Goal: Transaction & Acquisition: Purchase product/service

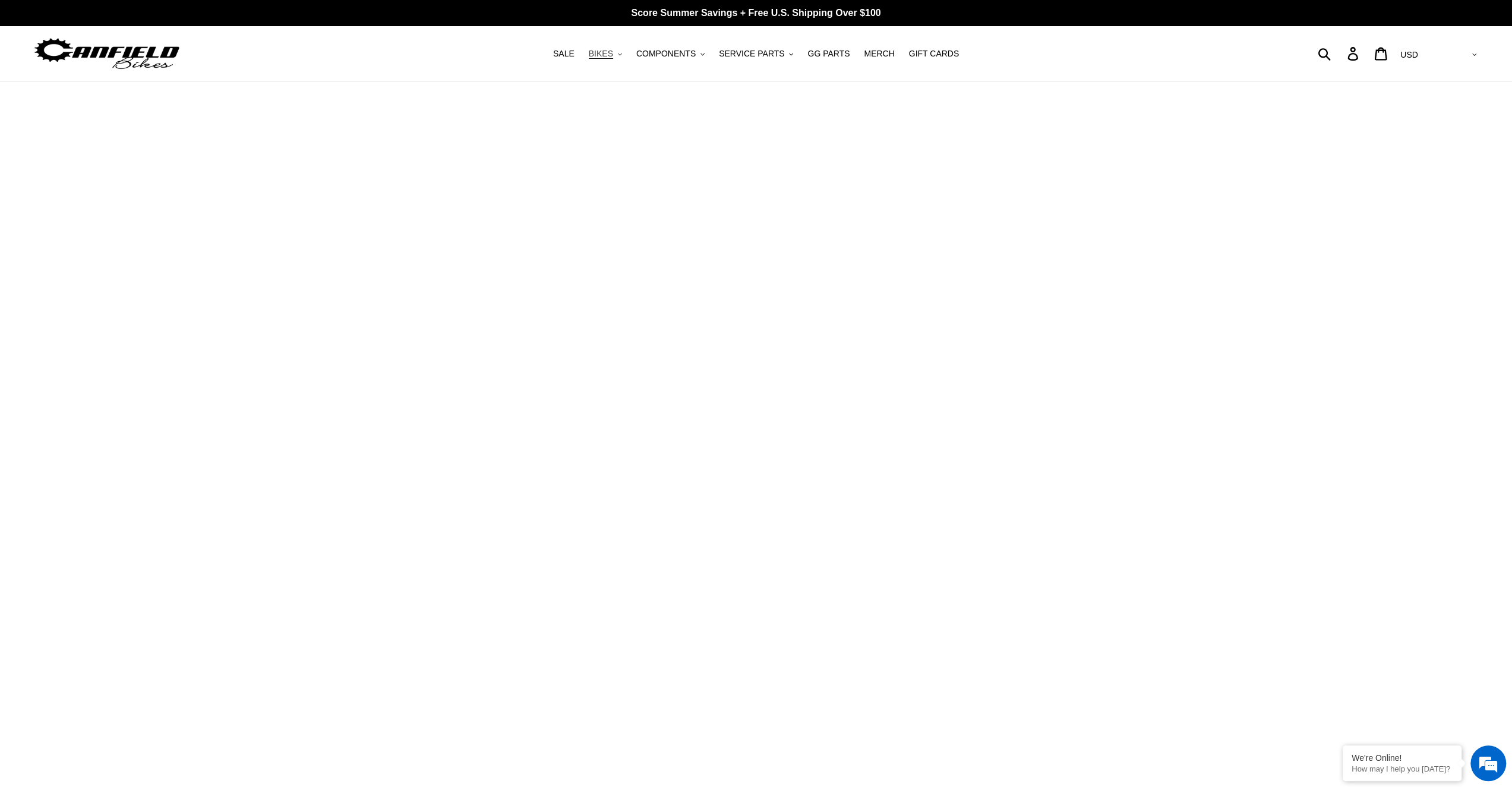
click at [613, 57] on span "BIKES" at bounding box center [601, 54] width 25 height 10
click at [626, 56] on button "BIKES .cls-1{fill:#231f20}" at bounding box center [606, 54] width 45 height 16
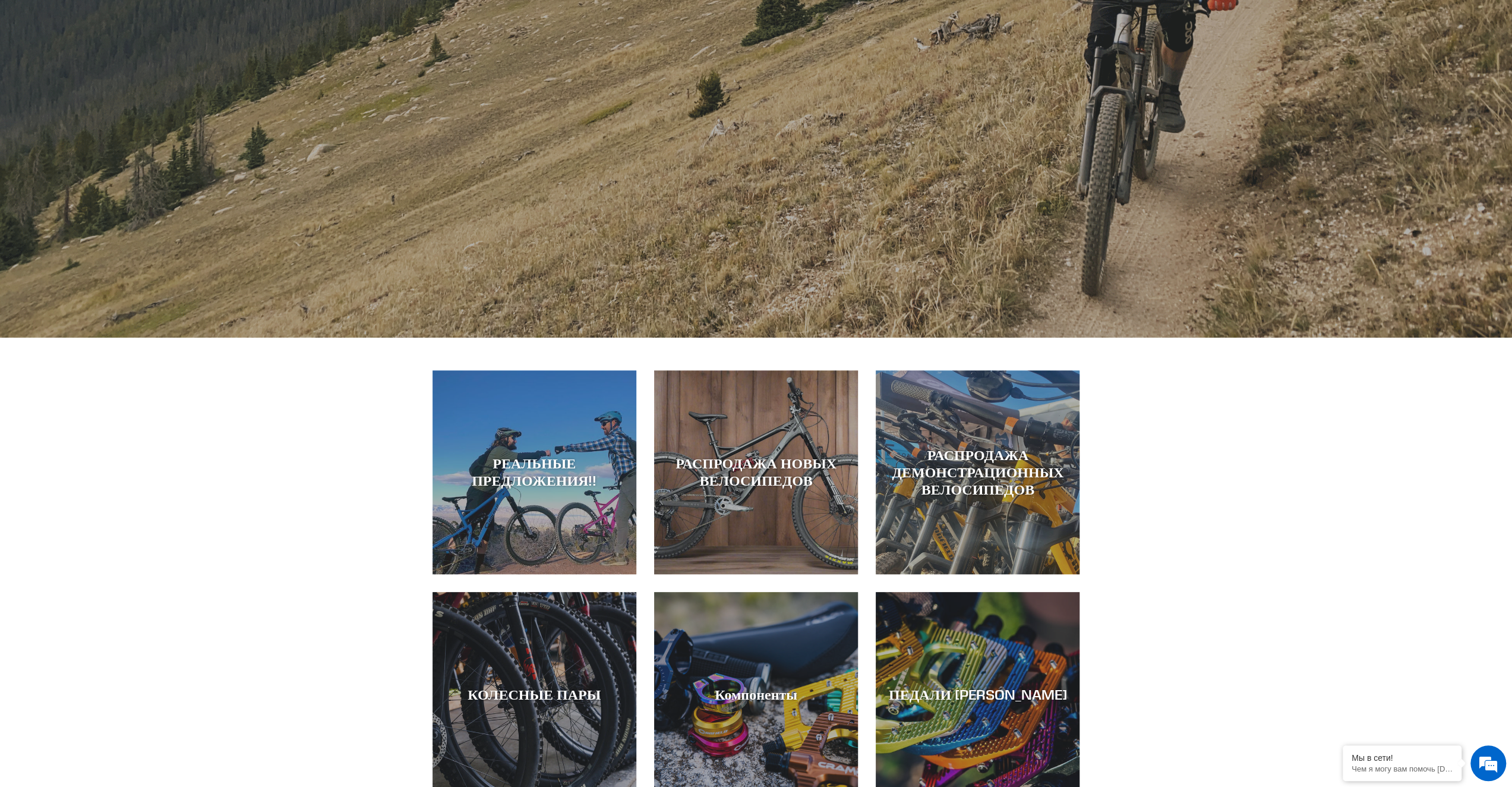
scroll to position [297, 0]
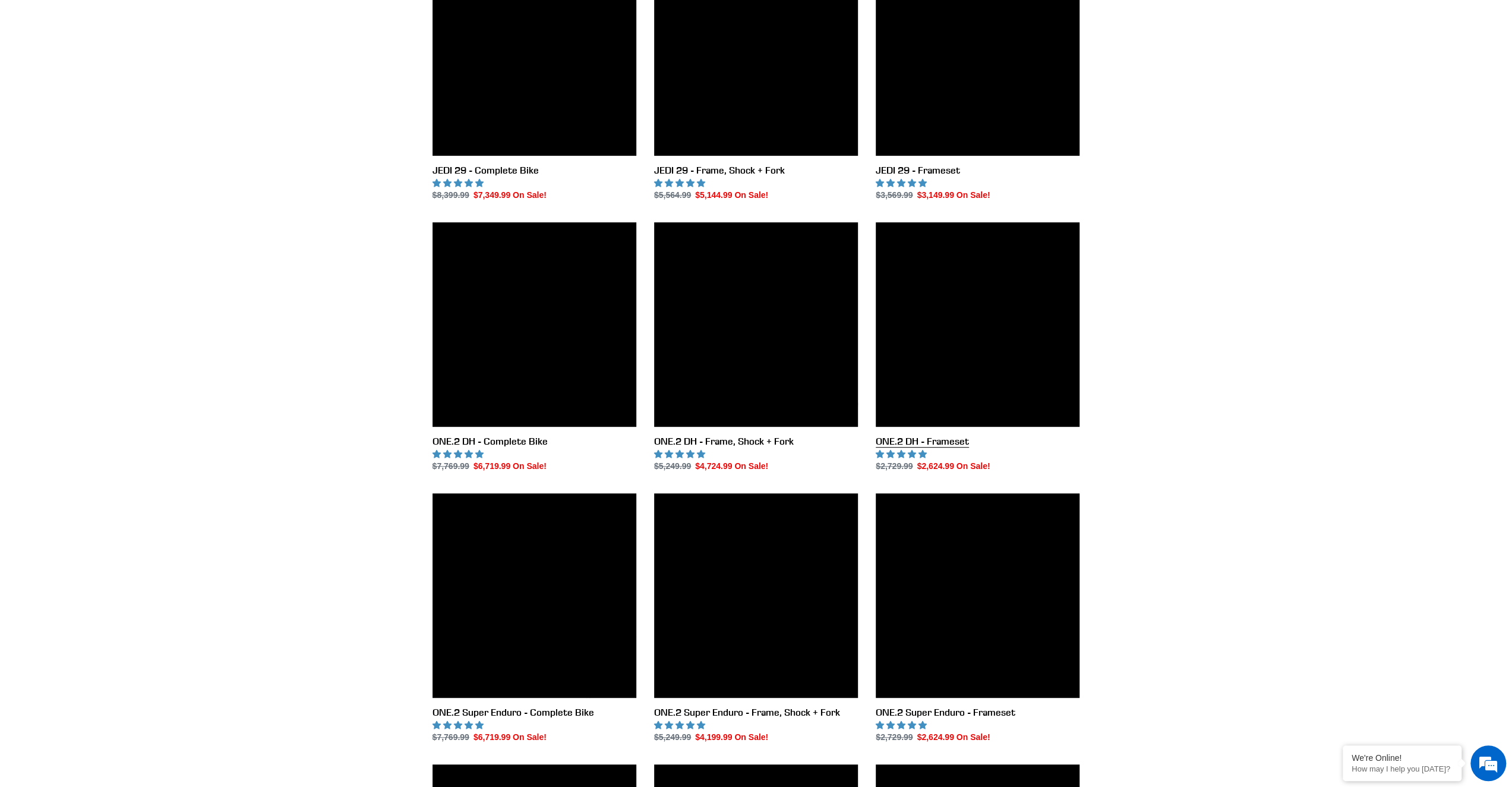
scroll to position [198, 0]
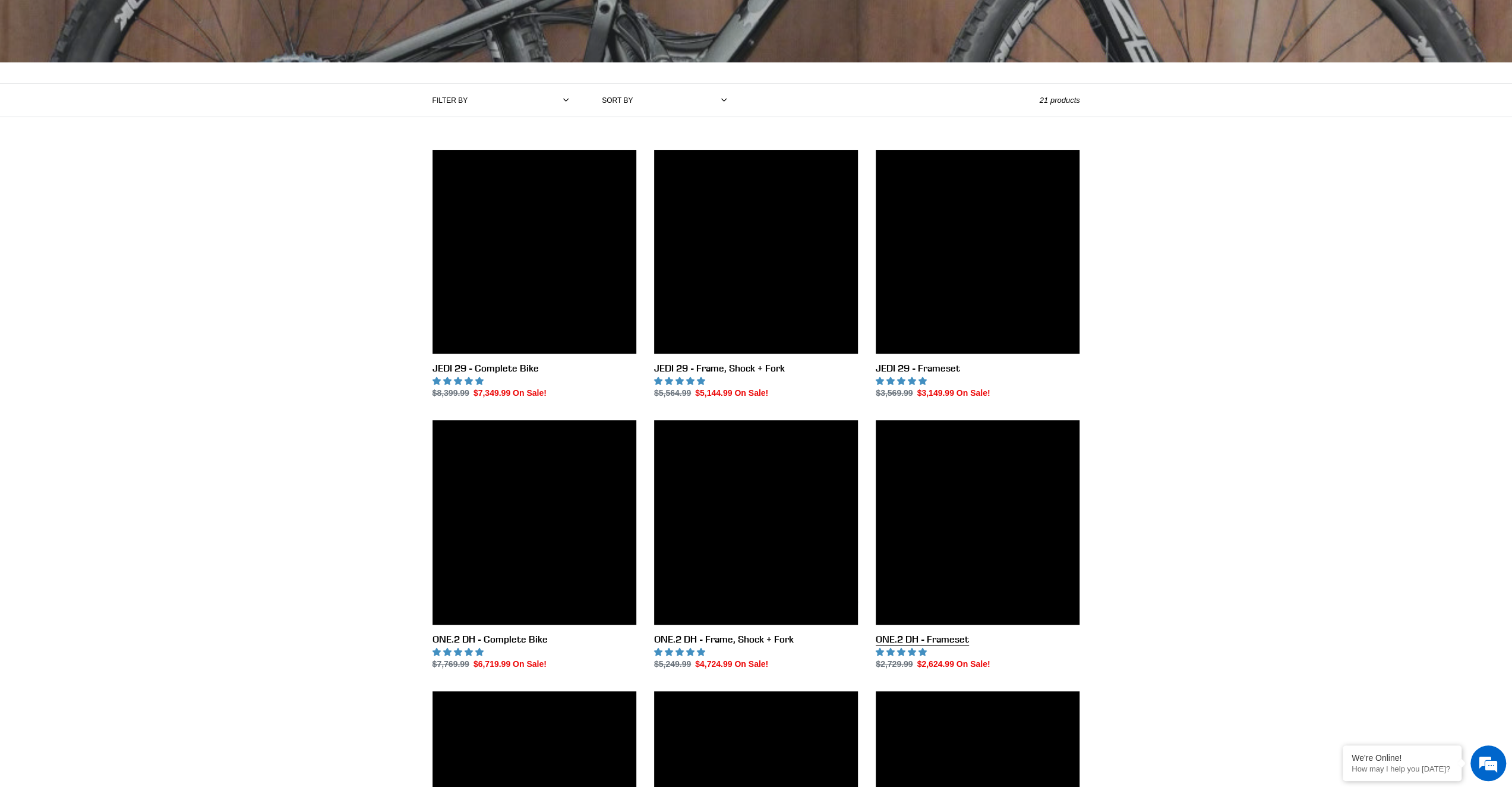
click at [995, 554] on link "ONE.2 DH - Frameset" at bounding box center [978, 545] width 204 height 250
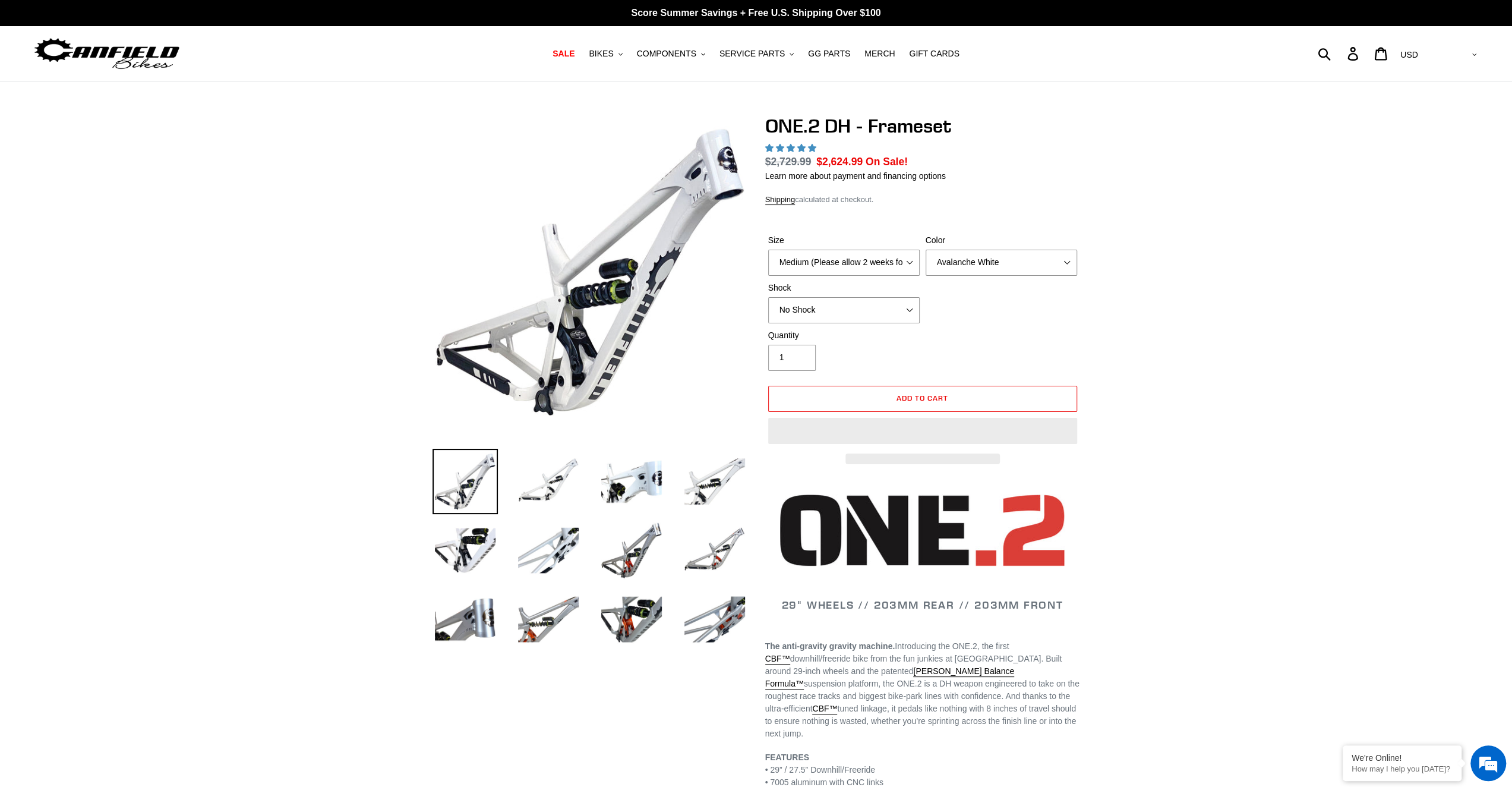
select select "highest-rating"
